Goal: Task Accomplishment & Management: Complete application form

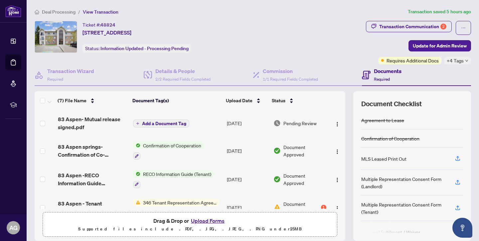
scroll to position [100, 0]
click at [210, 221] on button "Upload Forms" at bounding box center [208, 221] width 38 height 9
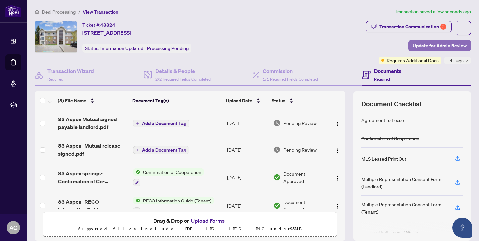
click at [450, 45] on span "Update for Admin Review" at bounding box center [440, 46] width 54 height 11
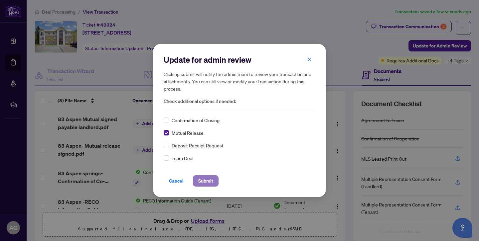
click at [210, 181] on button "Submit" at bounding box center [206, 181] width 26 height 11
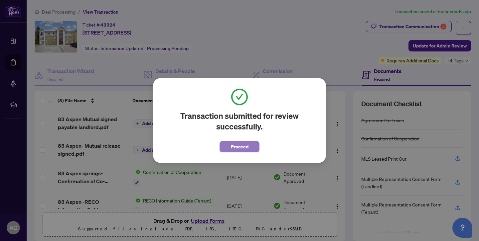
click at [243, 149] on span "Proceed" at bounding box center [240, 147] width 18 height 11
